Goal: Task Accomplishment & Management: Use online tool/utility

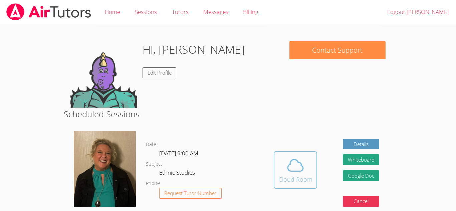
click at [289, 173] on icon at bounding box center [295, 165] width 19 height 19
click at [297, 159] on icon at bounding box center [295, 165] width 19 height 19
click at [290, 171] on icon at bounding box center [294, 166] width 15 height 12
click at [296, 166] on icon at bounding box center [295, 165] width 19 height 19
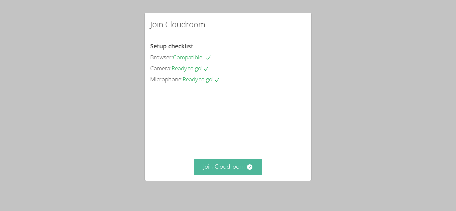
click at [239, 165] on button "Join Cloudroom" at bounding box center [228, 167] width 68 height 16
click at [232, 166] on button "Join Cloudroom" at bounding box center [228, 167] width 68 height 16
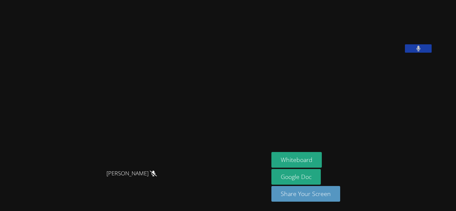
click at [407, 53] on button at bounding box center [418, 48] width 27 height 8
click at [415, 51] on icon at bounding box center [418, 49] width 7 height 6
click at [408, 53] on button at bounding box center [418, 48] width 27 height 8
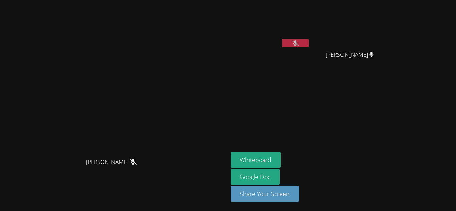
click at [298, 43] on icon at bounding box center [294, 43] width 7 height 6
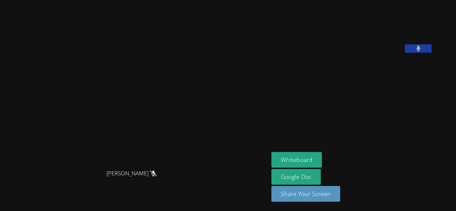
click at [405, 53] on button at bounding box center [418, 48] width 27 height 8
click at [415, 51] on icon at bounding box center [418, 49] width 7 height 6
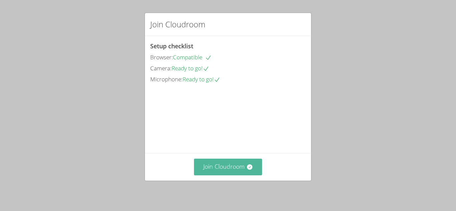
click at [231, 165] on button "Join Cloudroom" at bounding box center [228, 167] width 68 height 16
click at [243, 163] on button "Join Cloudroom" at bounding box center [228, 167] width 68 height 16
